Goal: Transaction & Acquisition: Purchase product/service

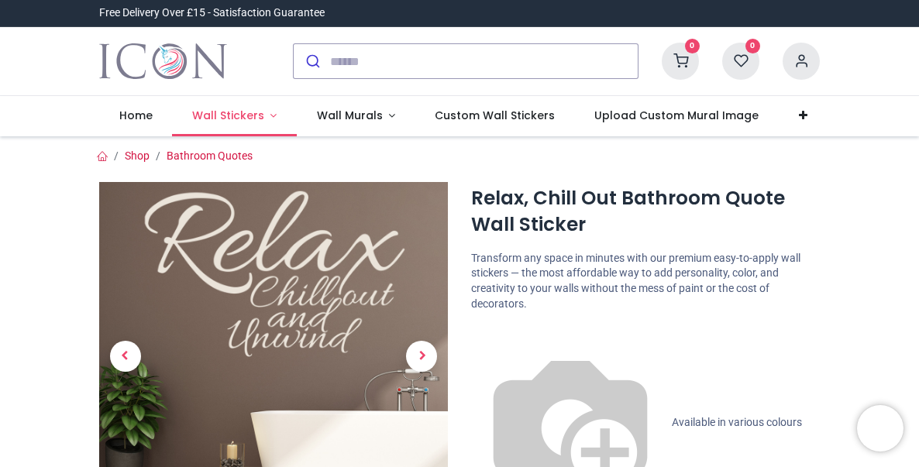
click at [215, 117] on span "Wall Stickers" at bounding box center [228, 116] width 72 height 16
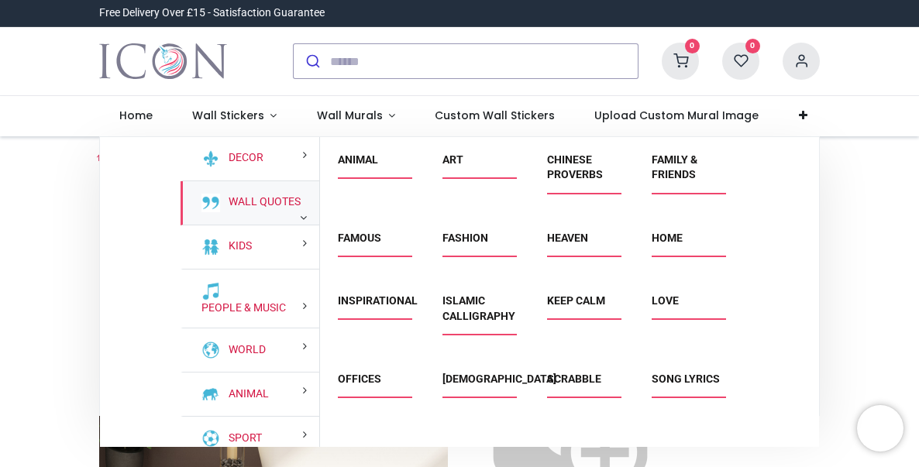
click at [278, 216] on div "Wall Quotes" at bounding box center [250, 203] width 139 height 44
click at [574, 160] on link "Chinese Proverbs" at bounding box center [575, 167] width 56 height 28
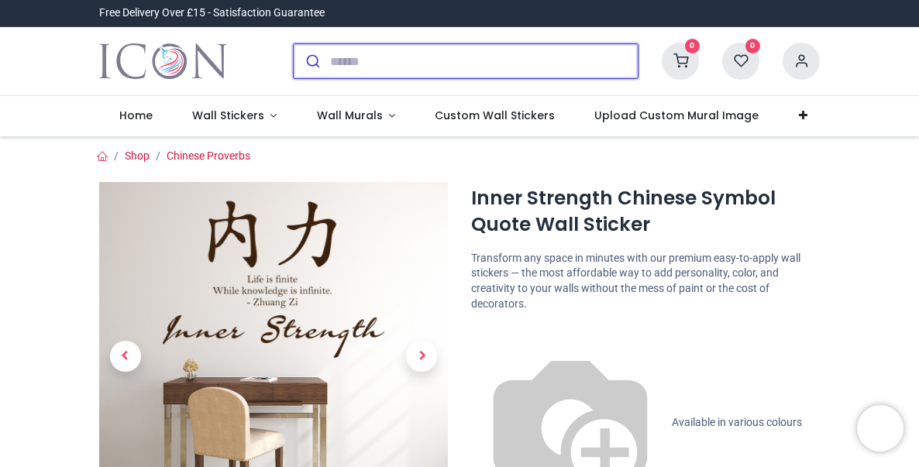
click at [552, 59] on input "search" at bounding box center [484, 61] width 308 height 34
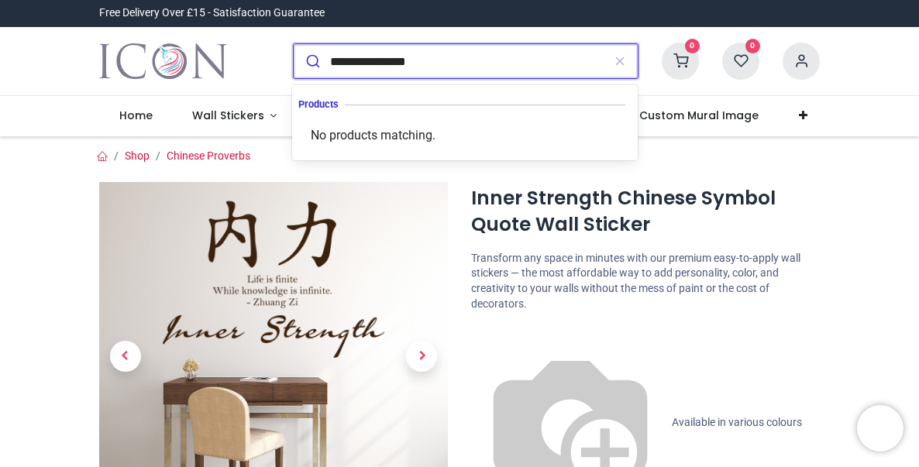
type input "**********"
click at [294, 44] on button "submit" at bounding box center [312, 61] width 36 height 34
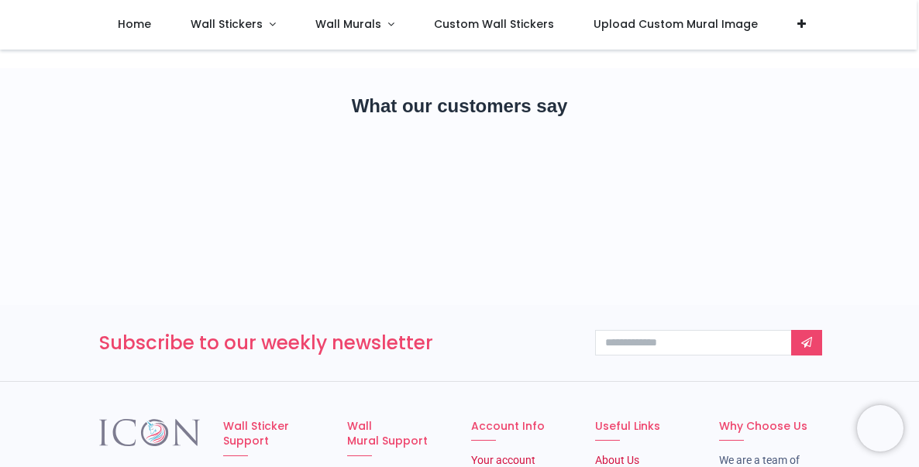
scroll to position [15, 0]
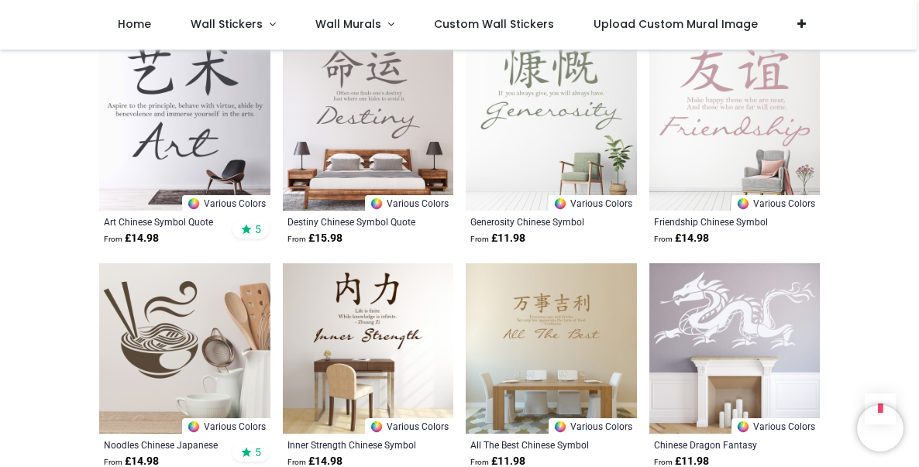
scroll to position [1766, 0]
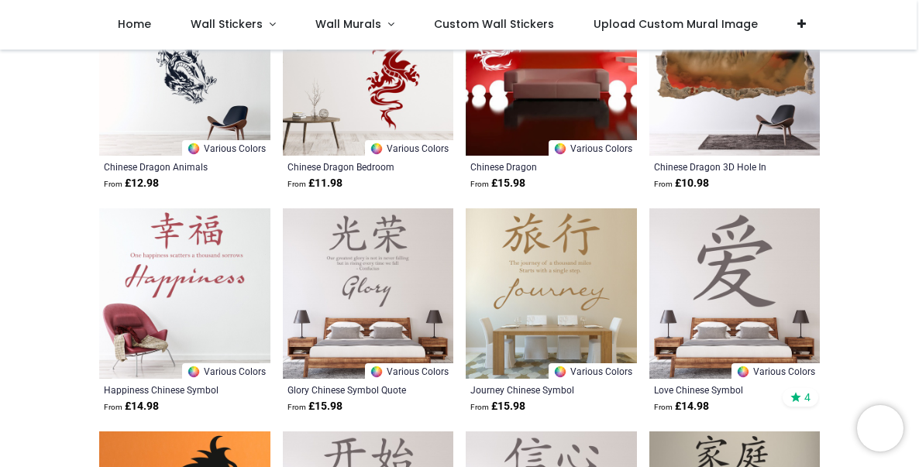
scroll to position [322, 0]
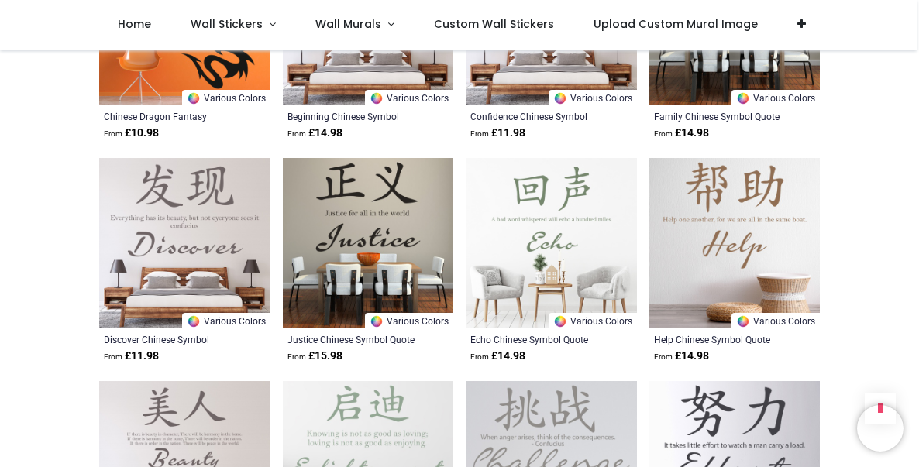
scroll to position [976, 0]
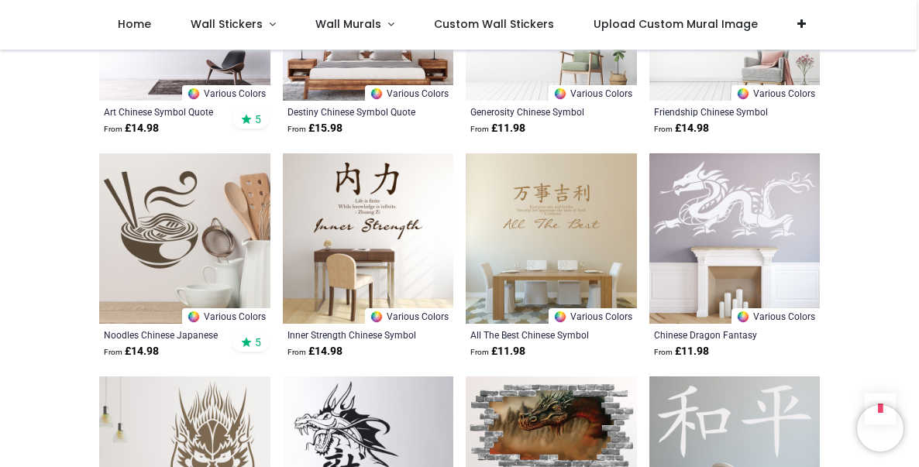
scroll to position [1879, 0]
